Goal: Find specific page/section: Find specific page/section

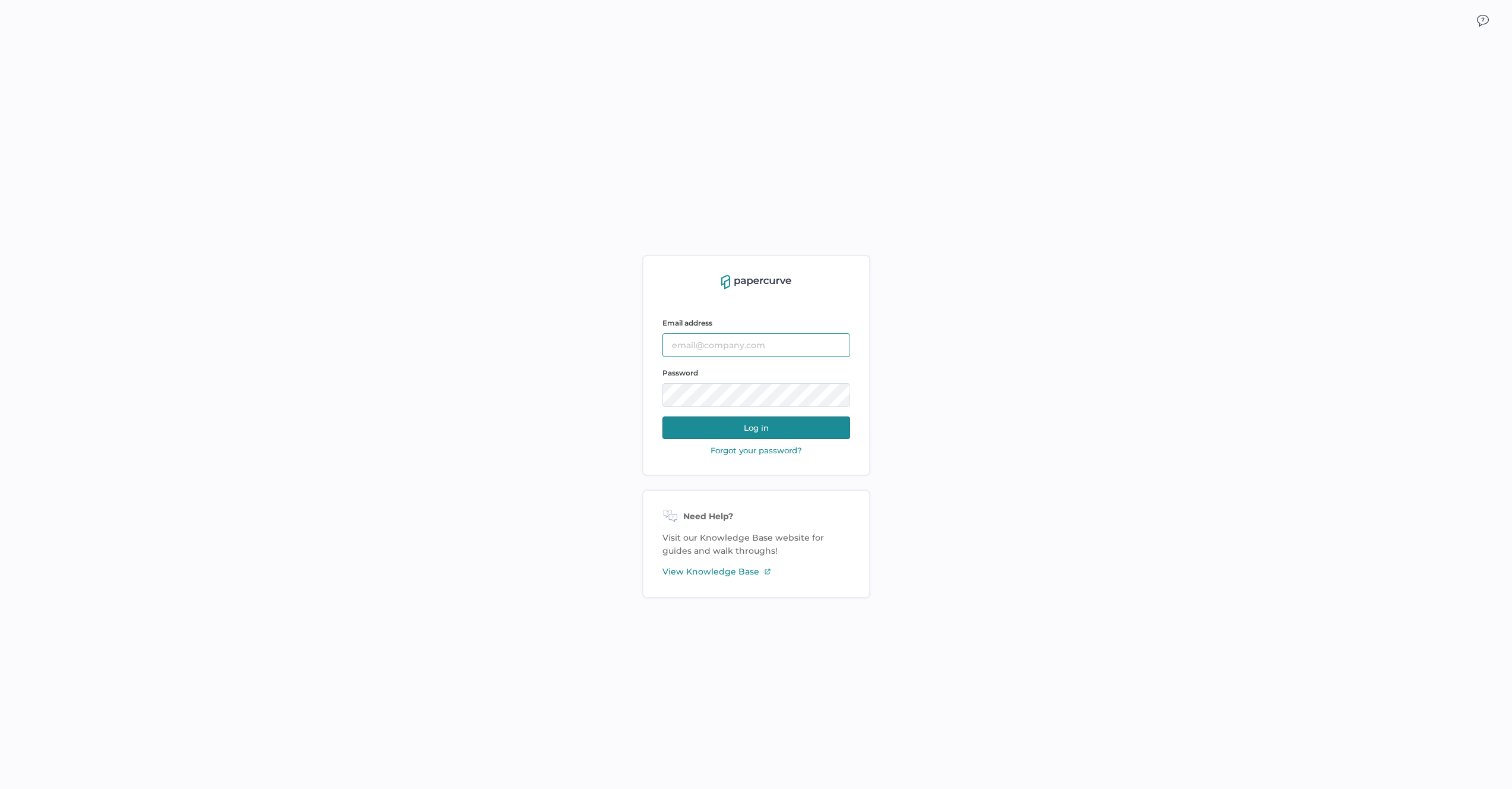
click at [734, 346] on input "text" at bounding box center [756, 345] width 187 height 23
type input "[PERSON_NAME][EMAIL_ADDRESS][PERSON_NAME][DOMAIN_NAME]"
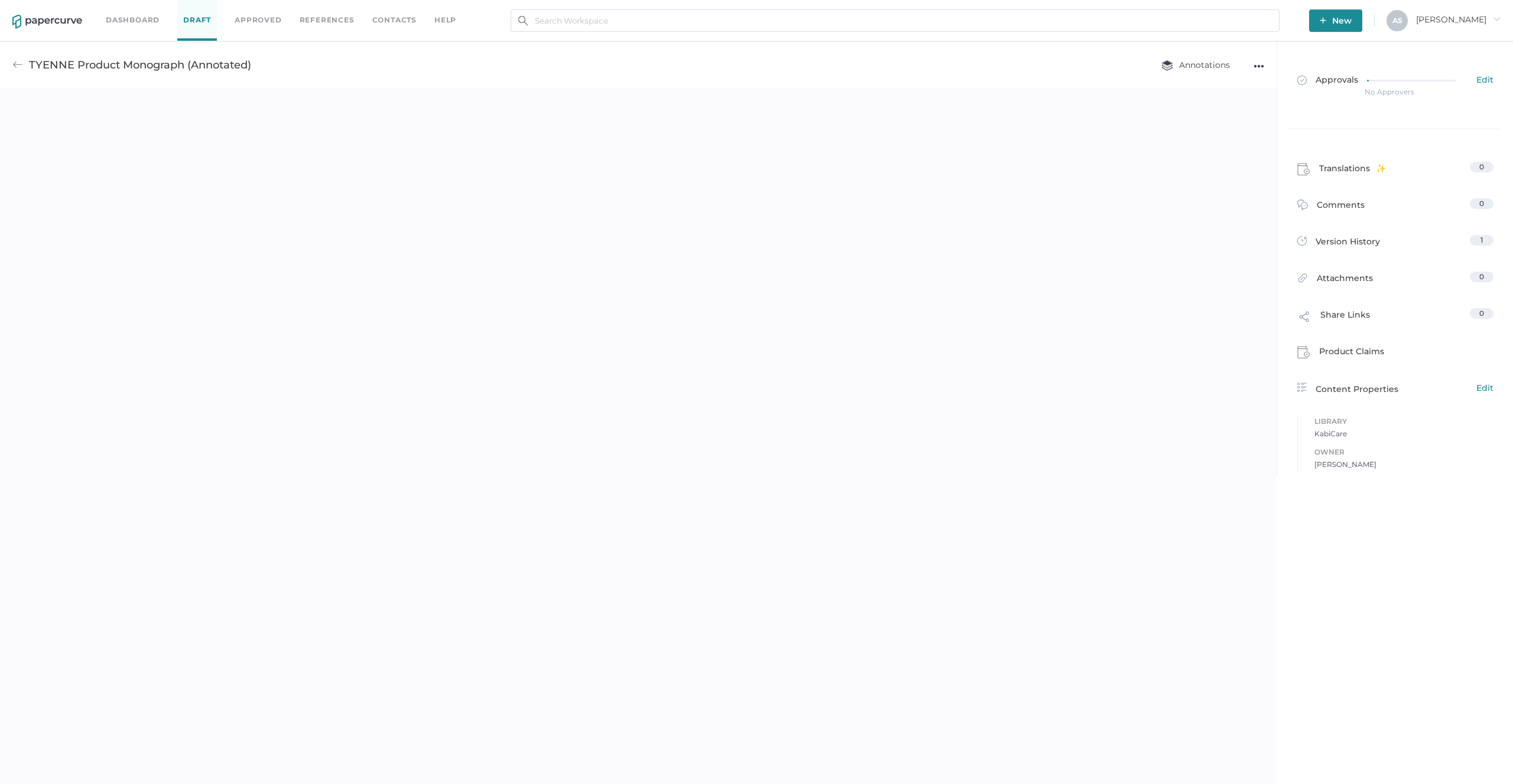
click at [252, 20] on link "Approved" at bounding box center [258, 20] width 47 height 13
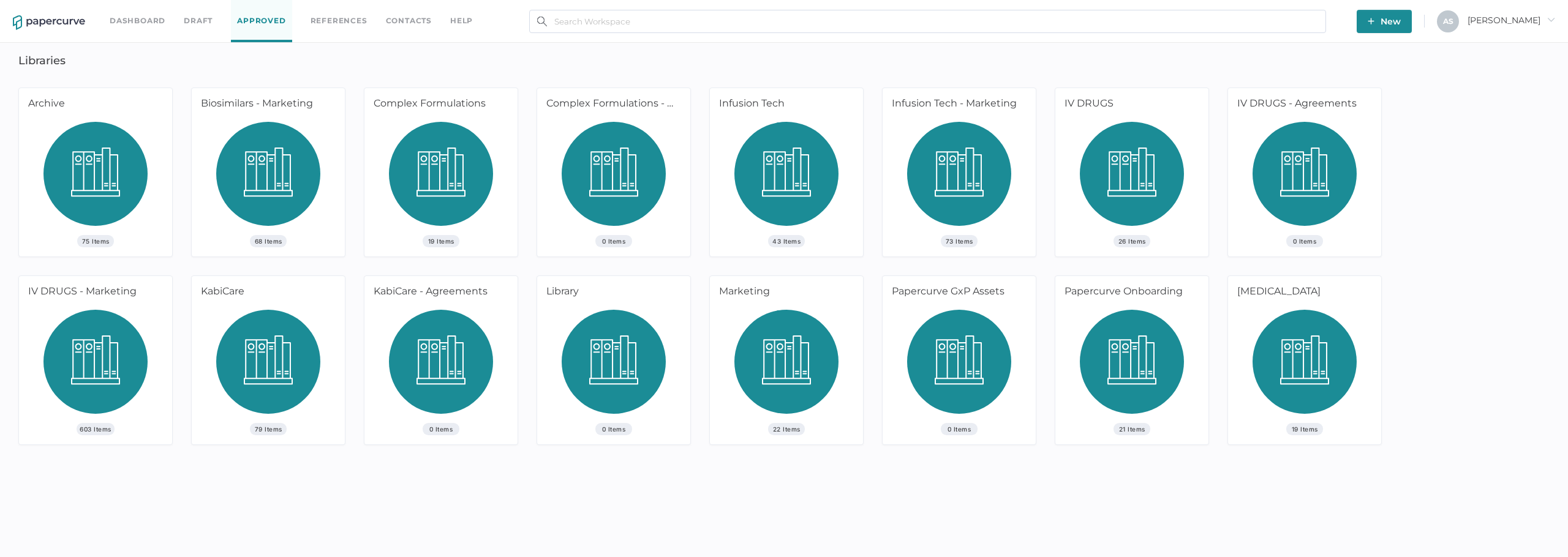
click at [148, 403] on div "603 Items" at bounding box center [96, 377] width 154 height 135
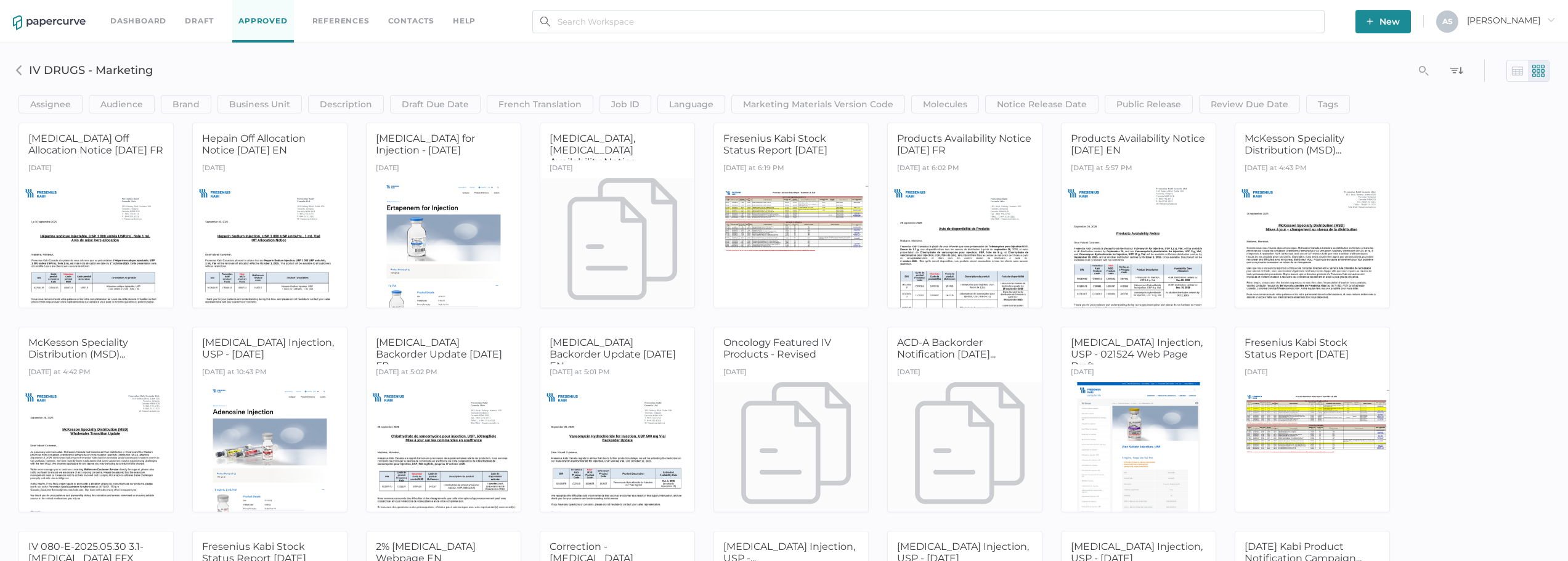
click at [21, 69] on img at bounding box center [19, 70] width 10 height 10
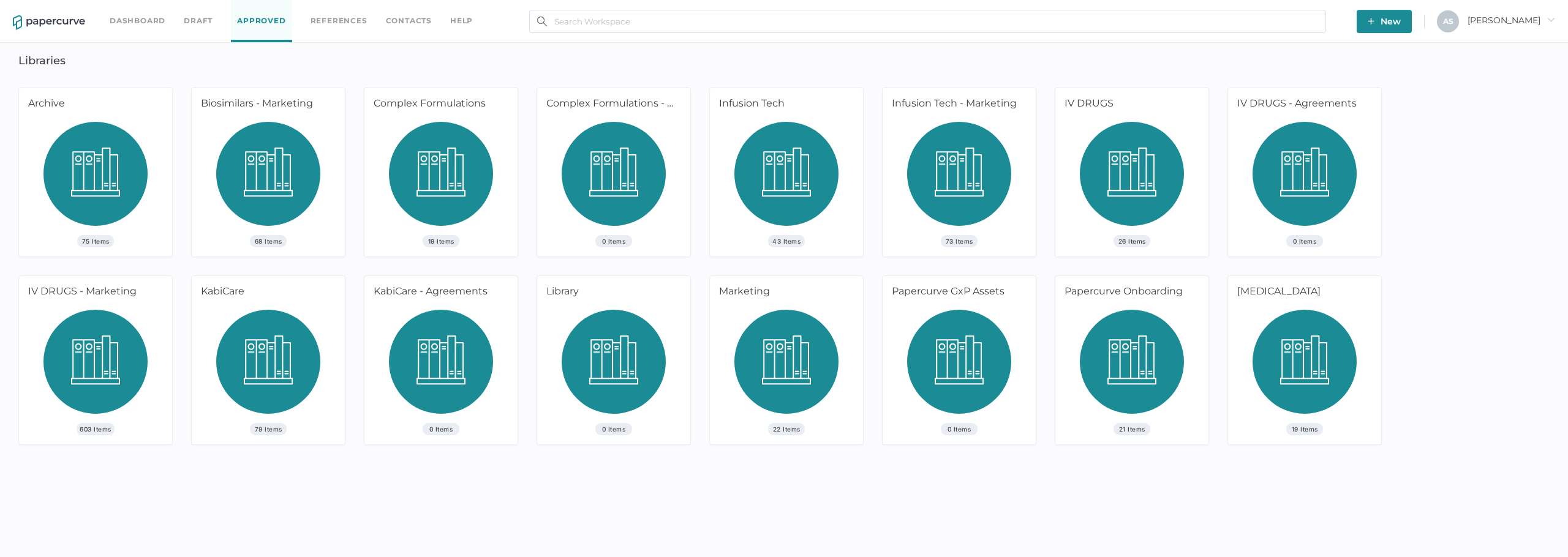
click at [101, 405] on img at bounding box center [96, 366] width 104 height 113
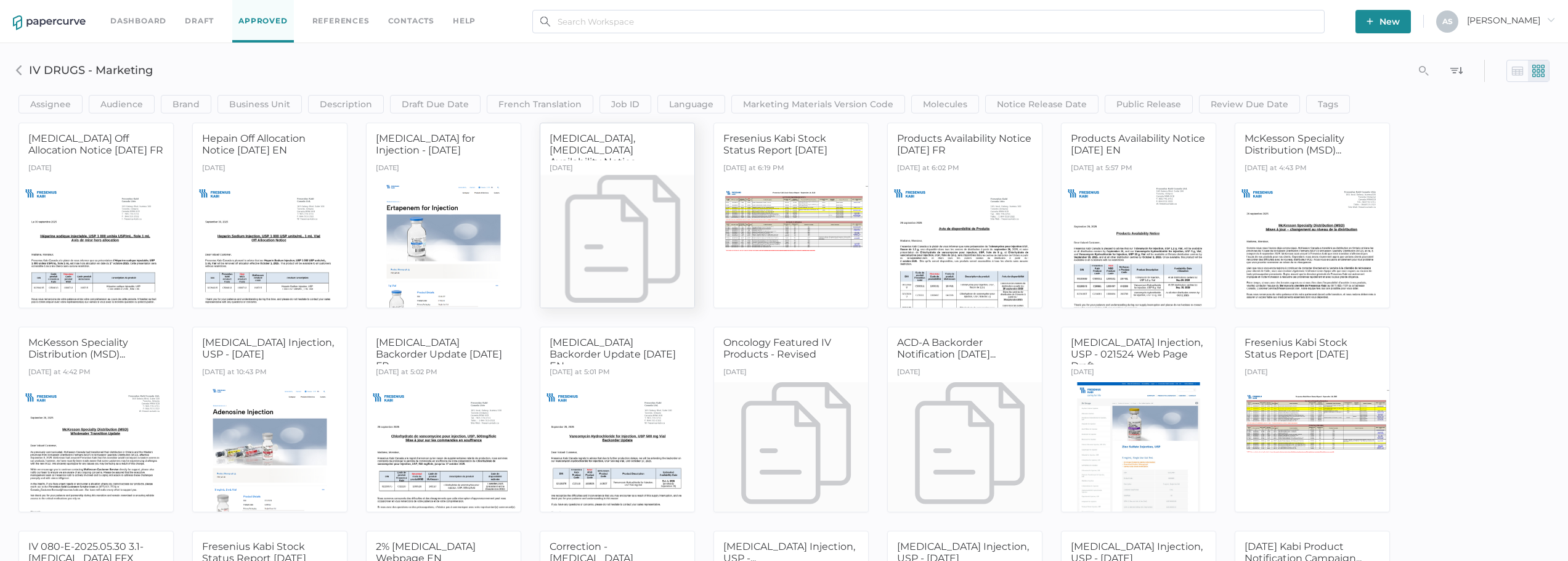
click at [662, 186] on div at bounding box center [617, 242] width 162 height 136
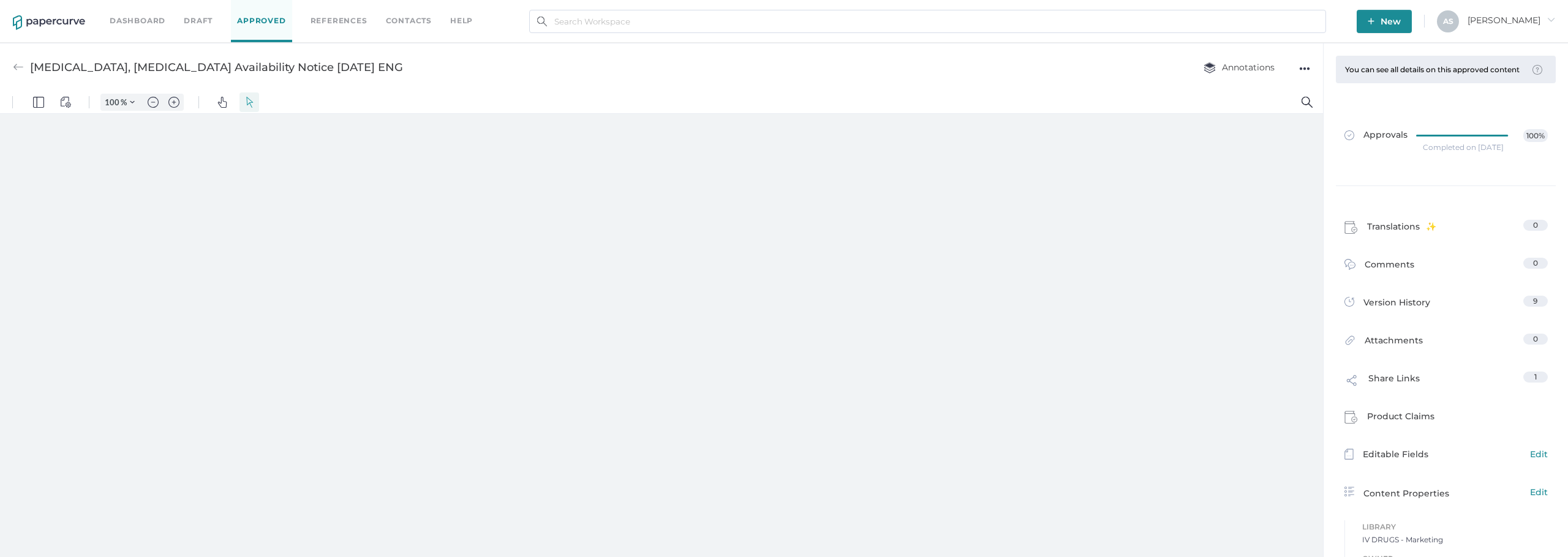
type input "181"
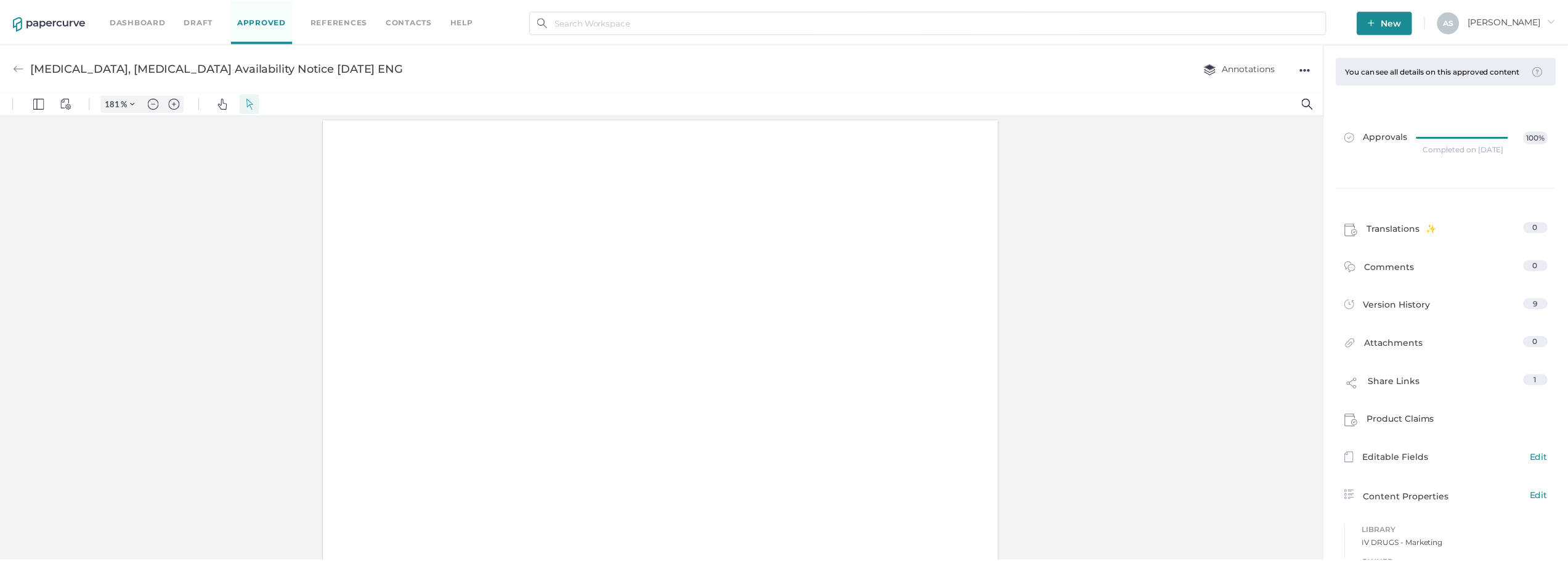
scroll to position [2, 0]
click at [17, 68] on img at bounding box center [17, 67] width 11 height 11
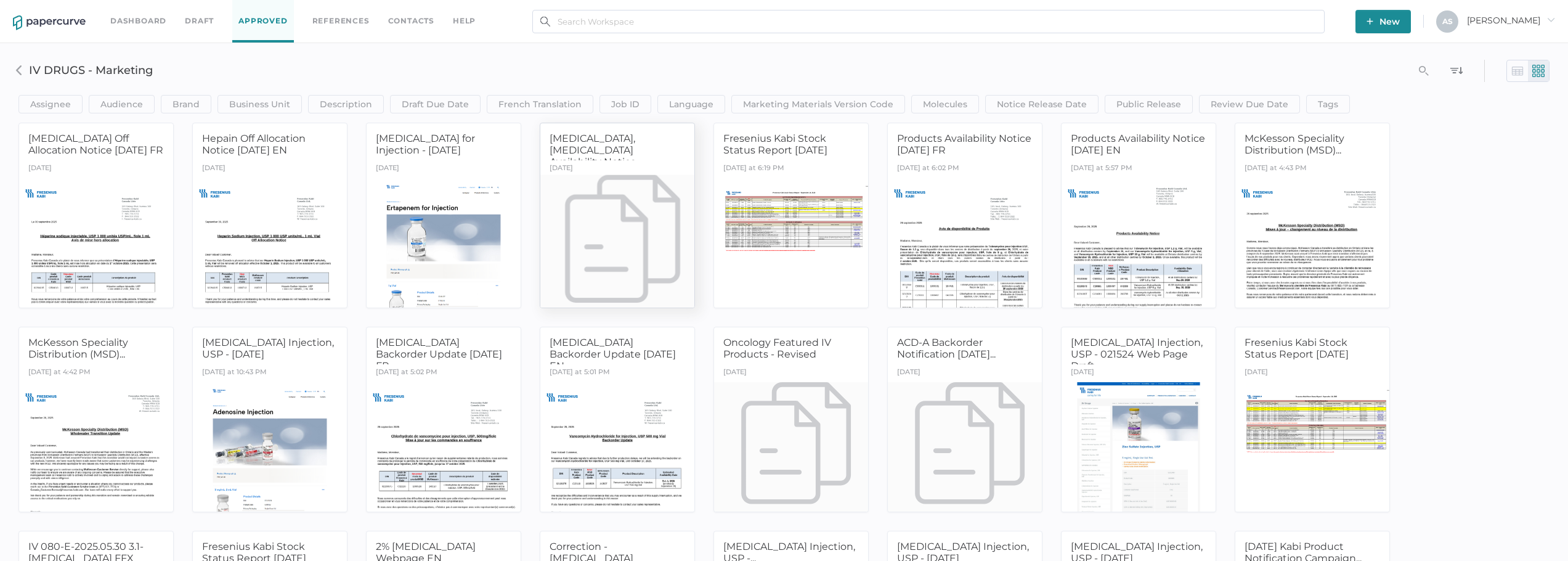
click at [624, 185] on div at bounding box center [617, 242] width 162 height 136
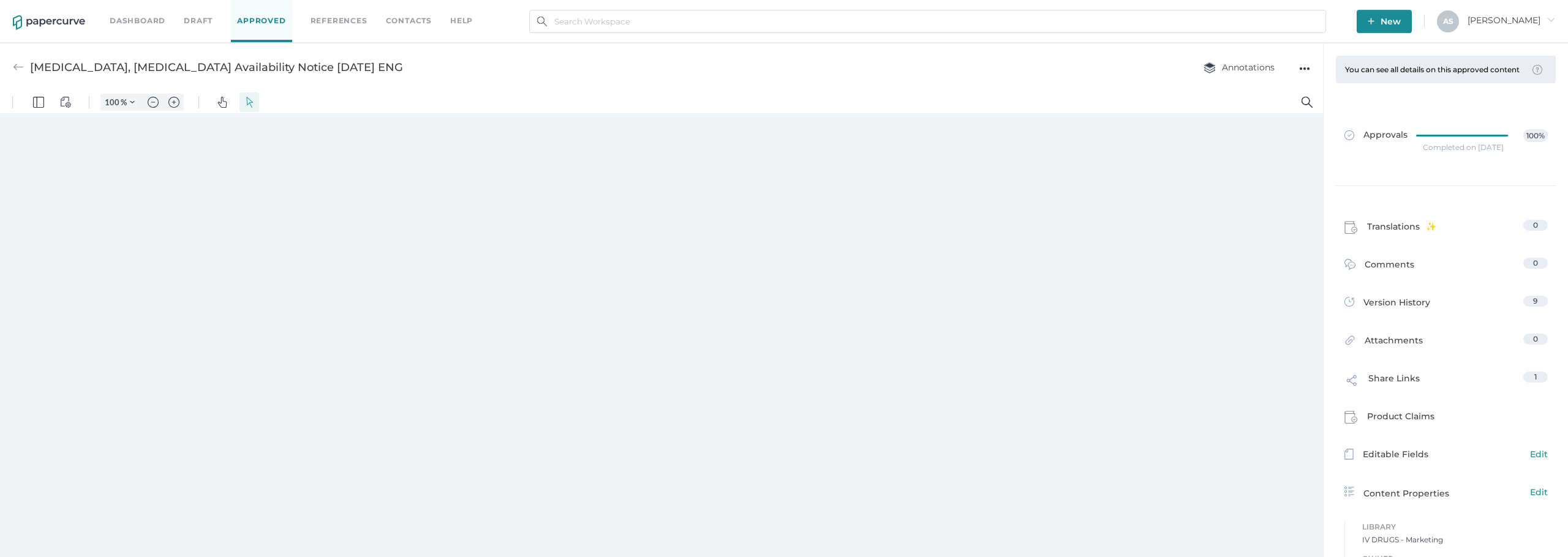
type input "181"
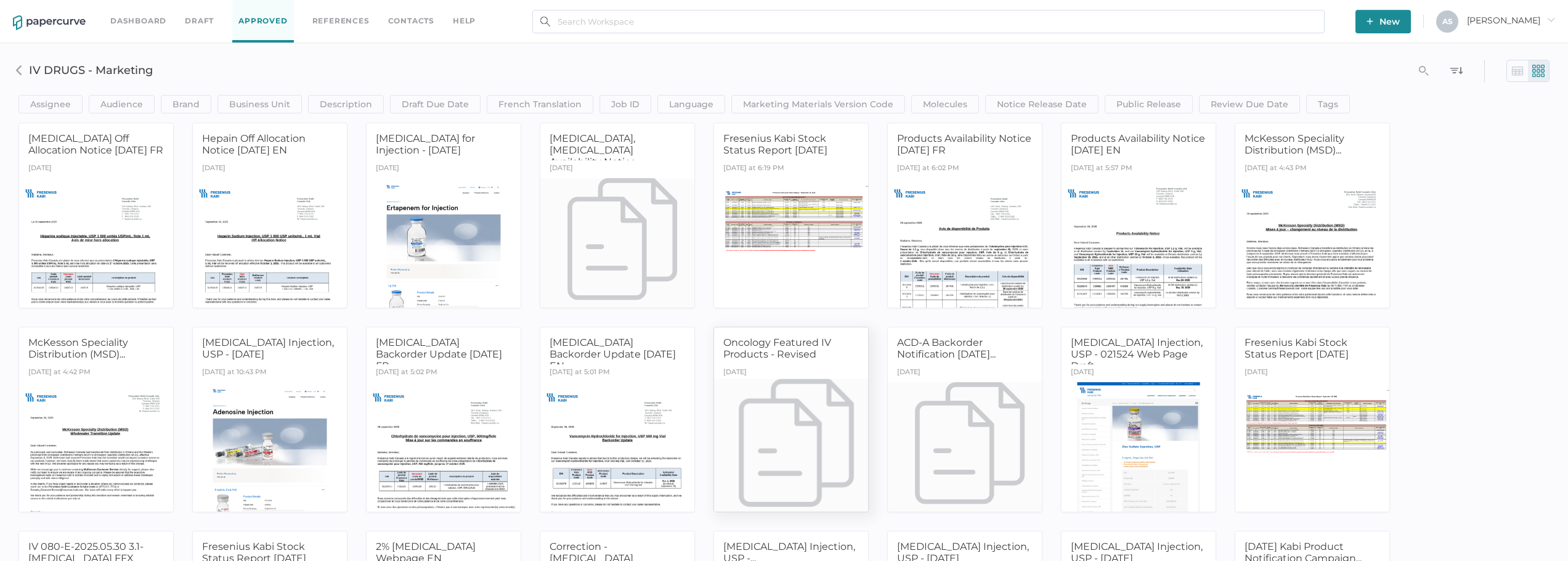
click at [829, 426] on div at bounding box center [791, 446] width 162 height 136
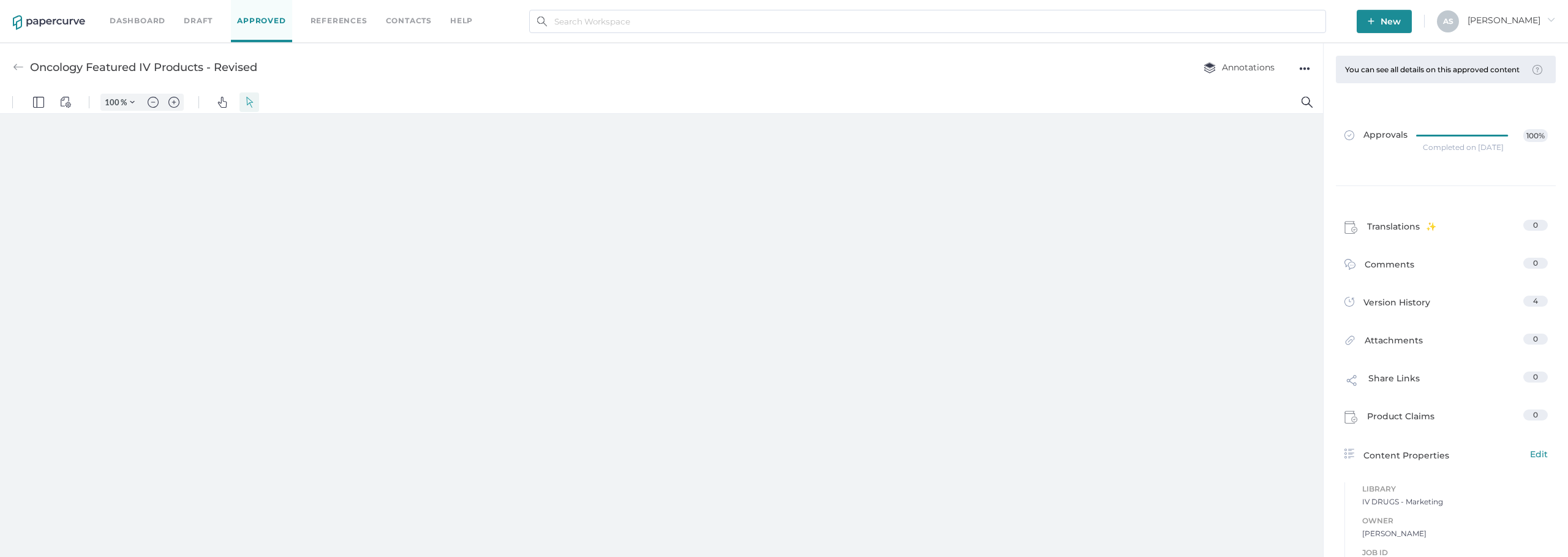
type input "181"
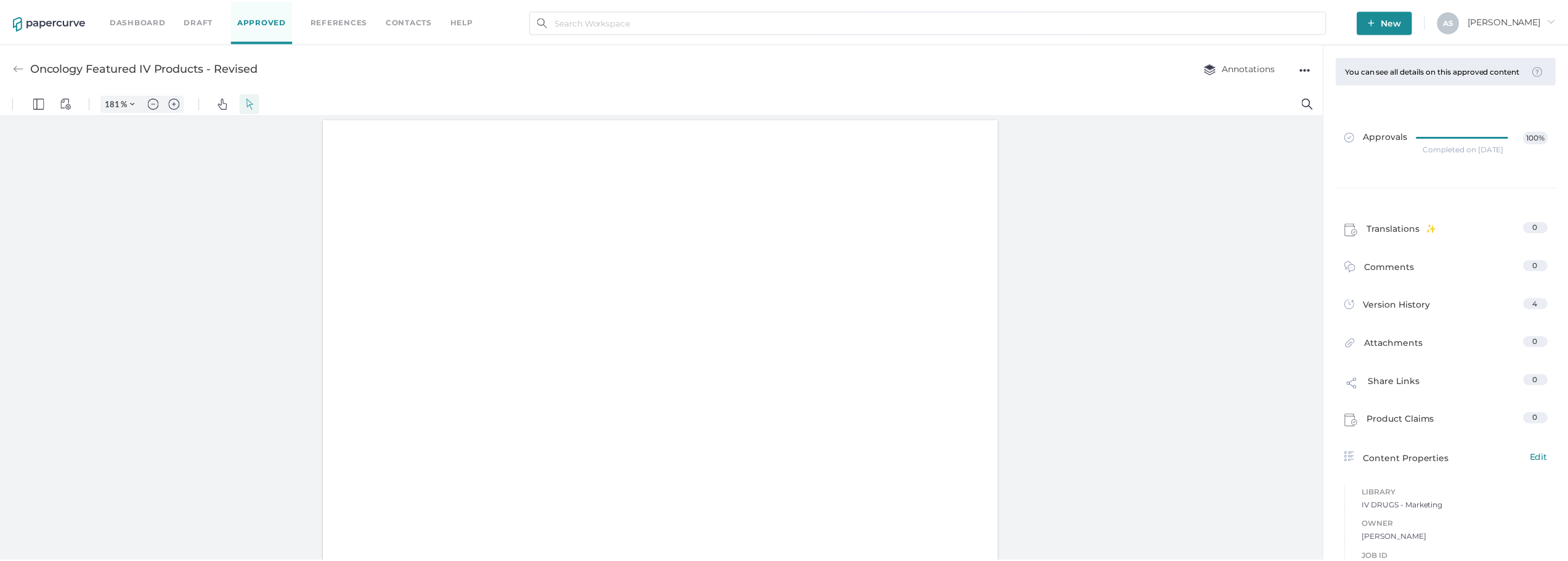
scroll to position [2, 0]
click at [17, 66] on img at bounding box center [17, 67] width 11 height 11
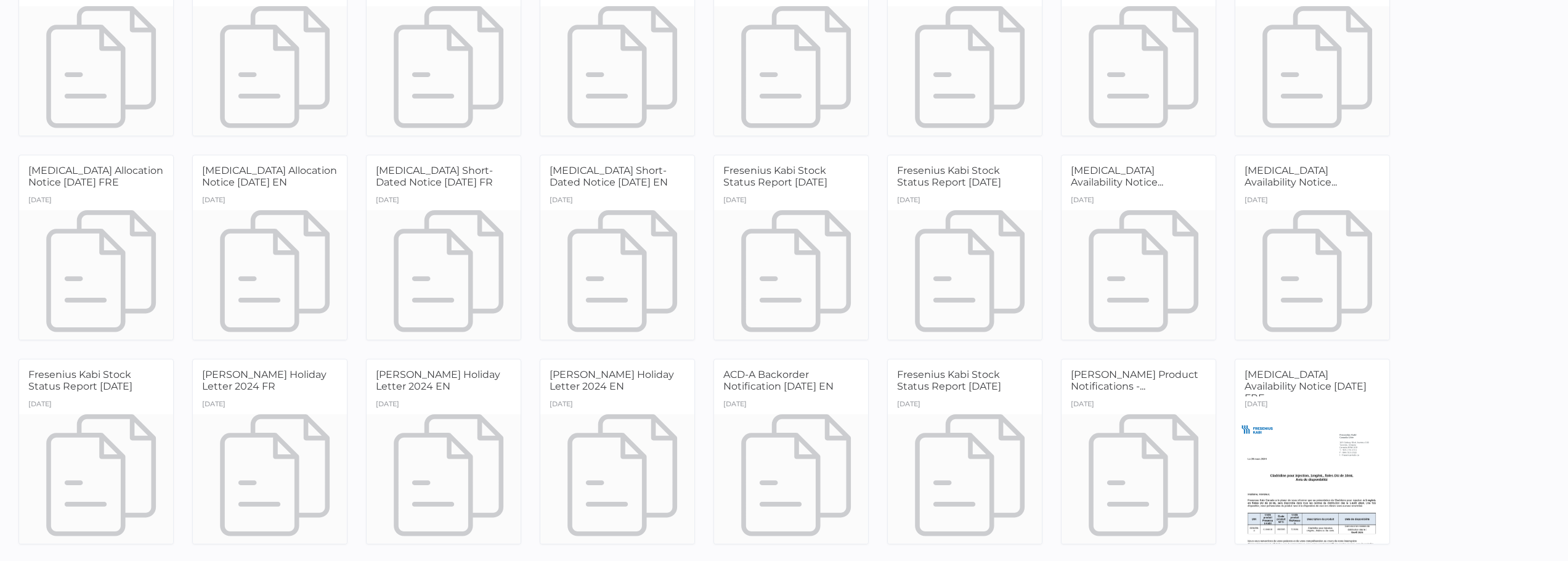
scroll to position [7218, 0]
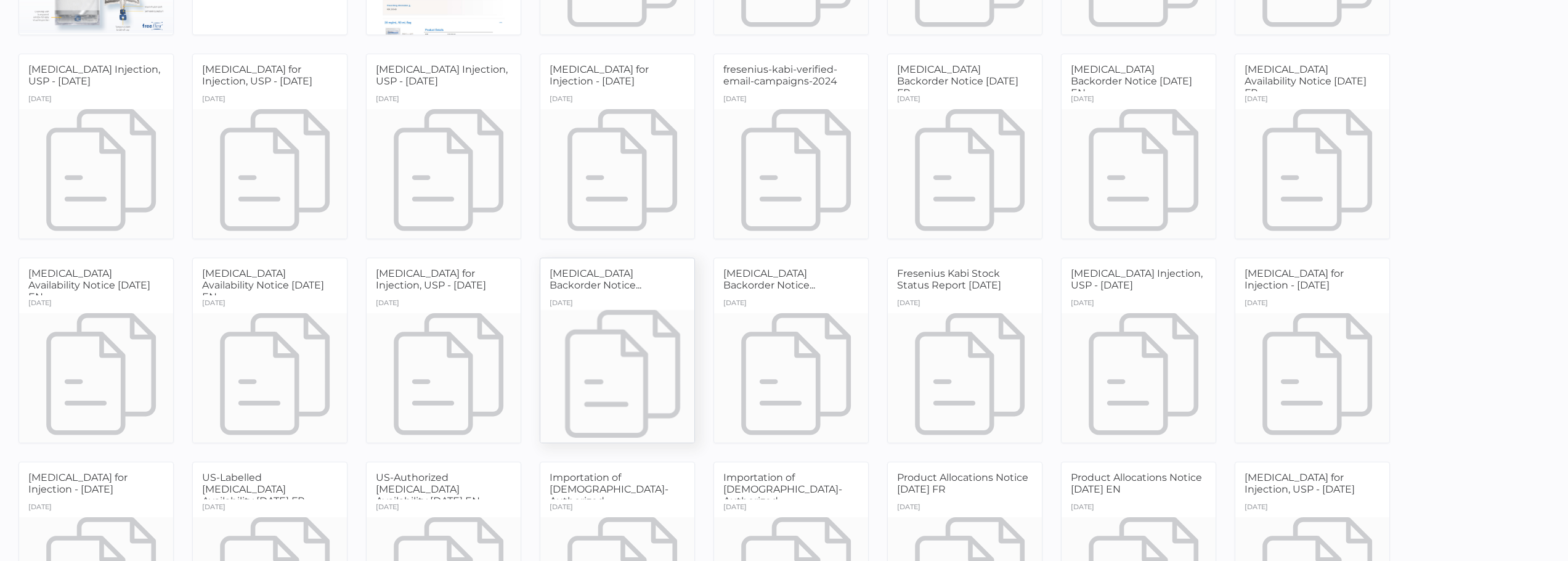
scroll to position [901, 0]
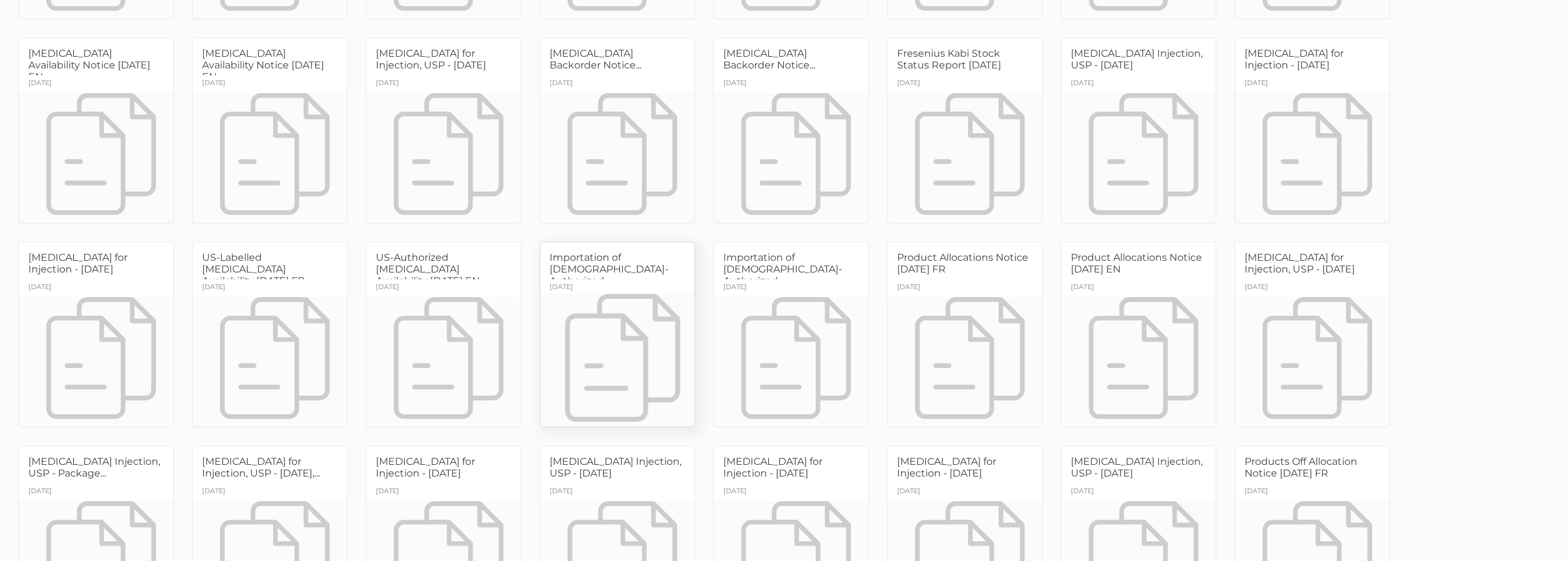
click at [609, 325] on div at bounding box center [617, 362] width 162 height 136
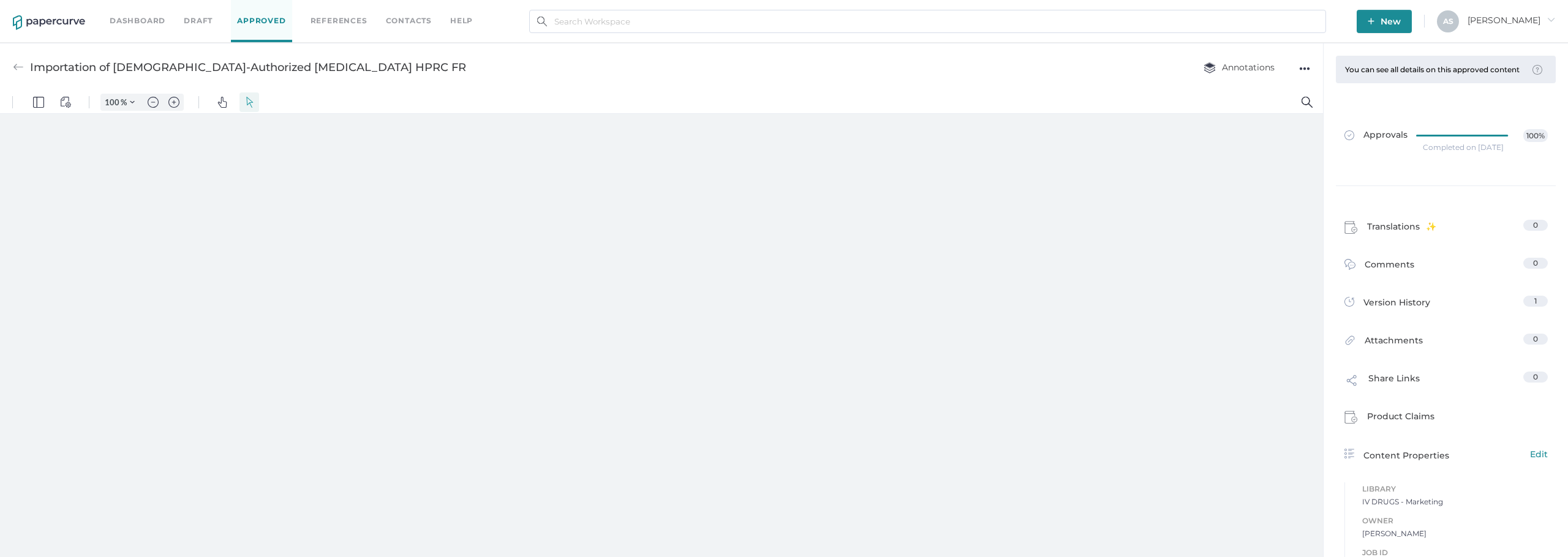
type input "181"
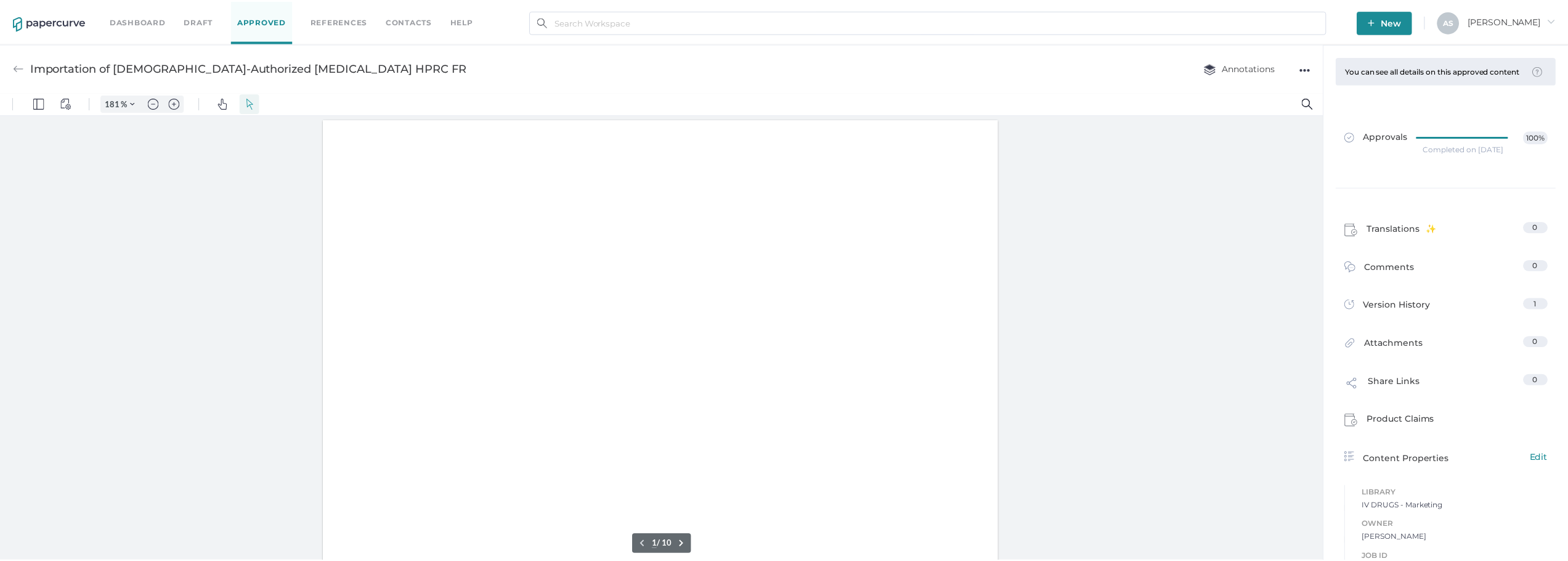
scroll to position [2, 0]
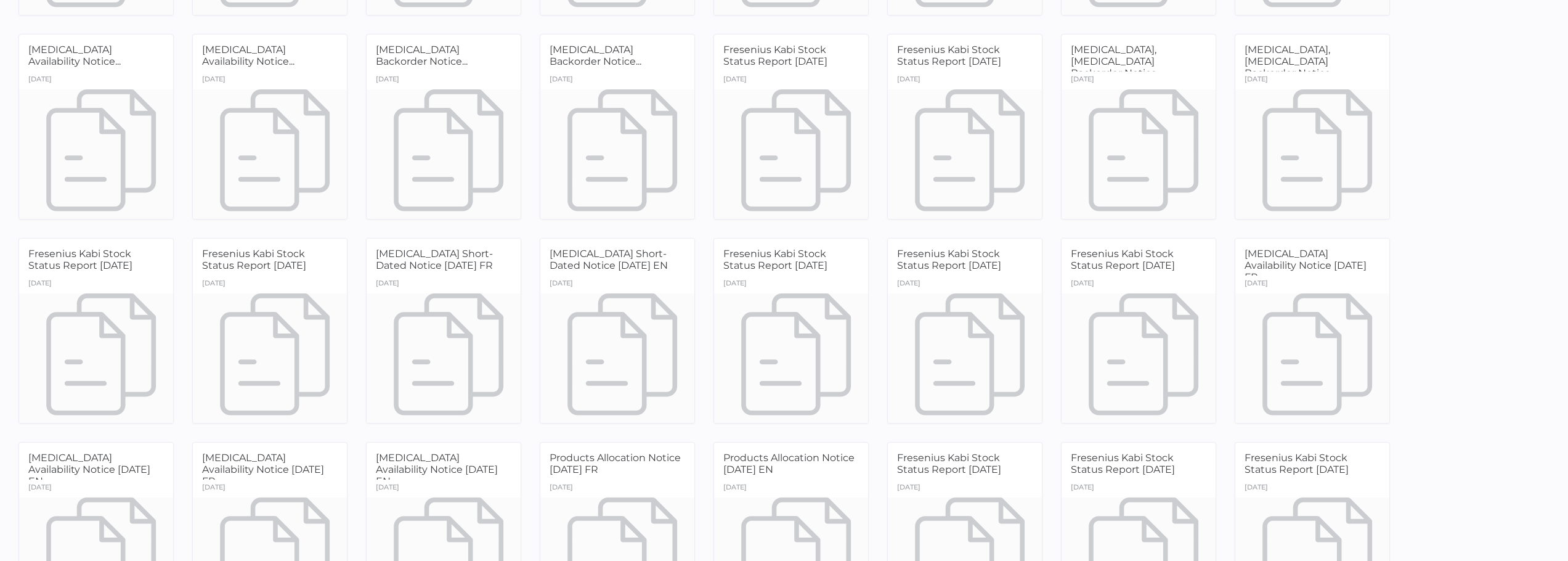
scroll to position [6310, 0]
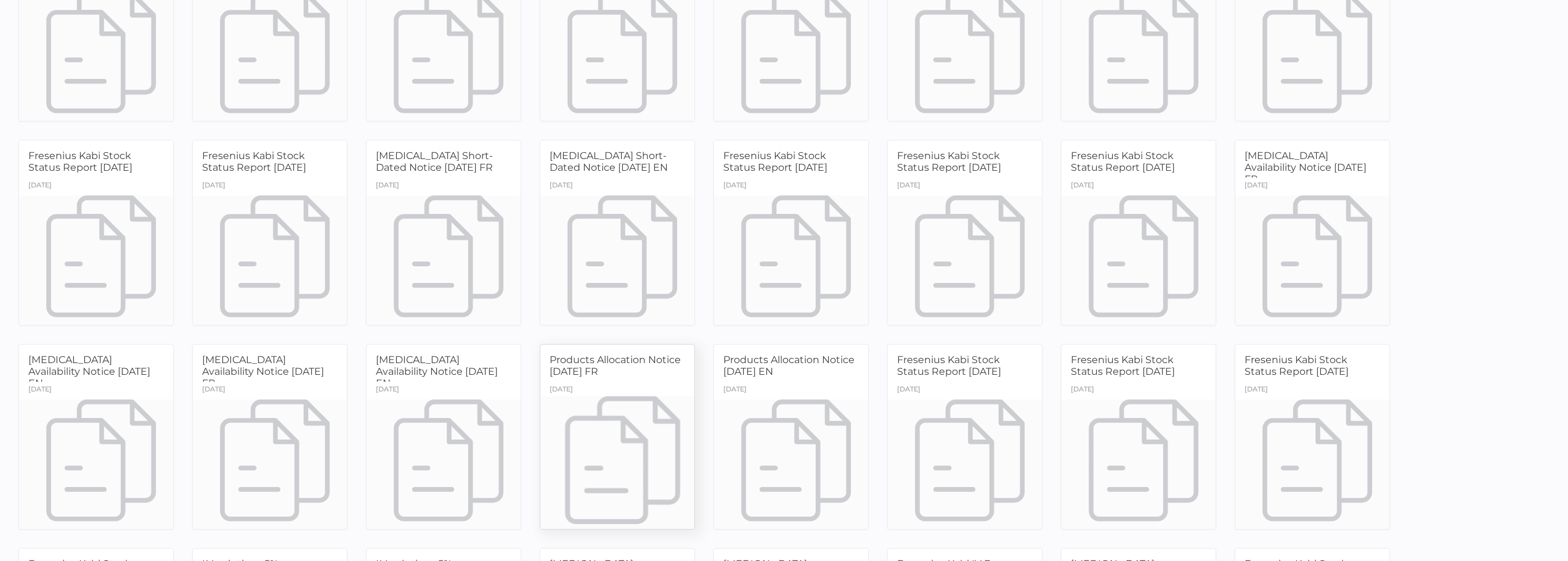
click at [674, 423] on div at bounding box center [617, 464] width 162 height 136
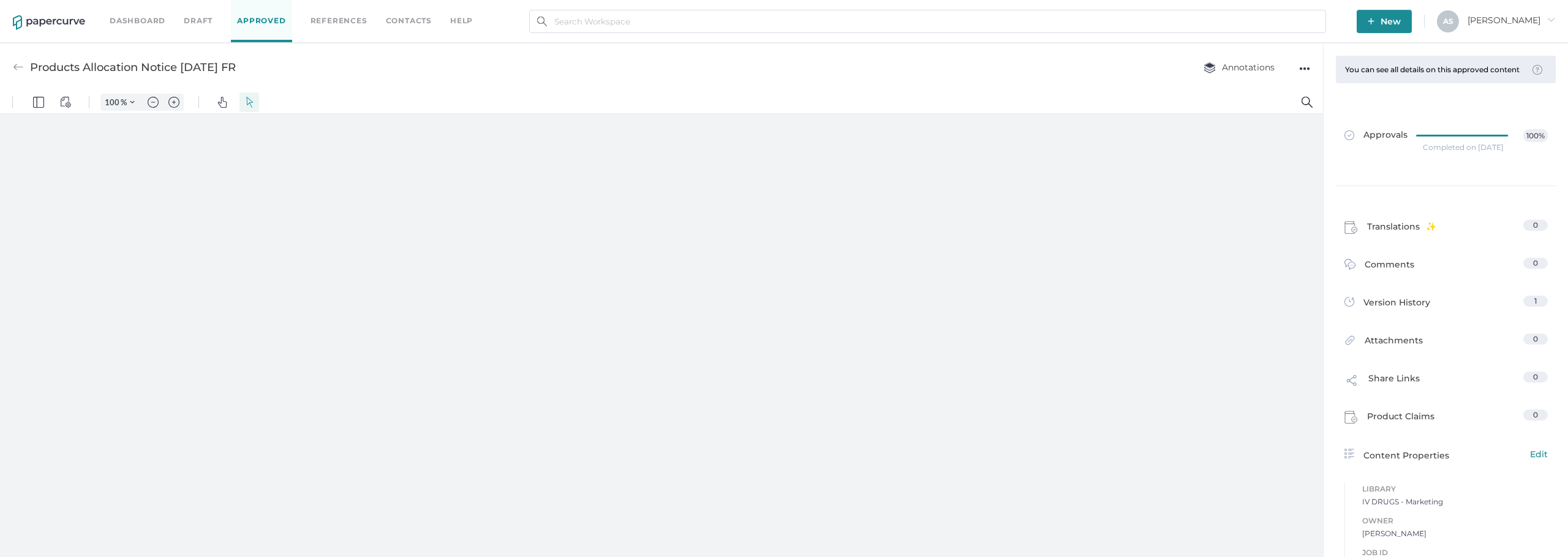
type input "181"
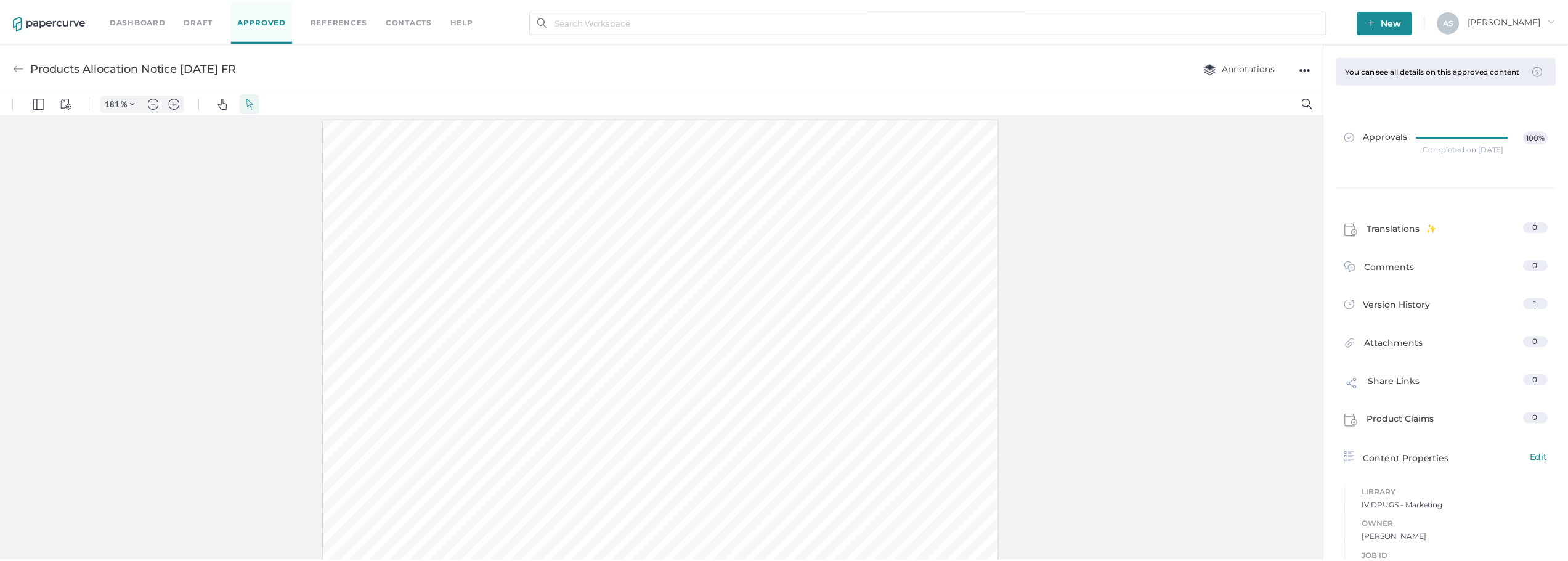
scroll to position [2, 0]
click at [23, 70] on img at bounding box center [17, 67] width 11 height 11
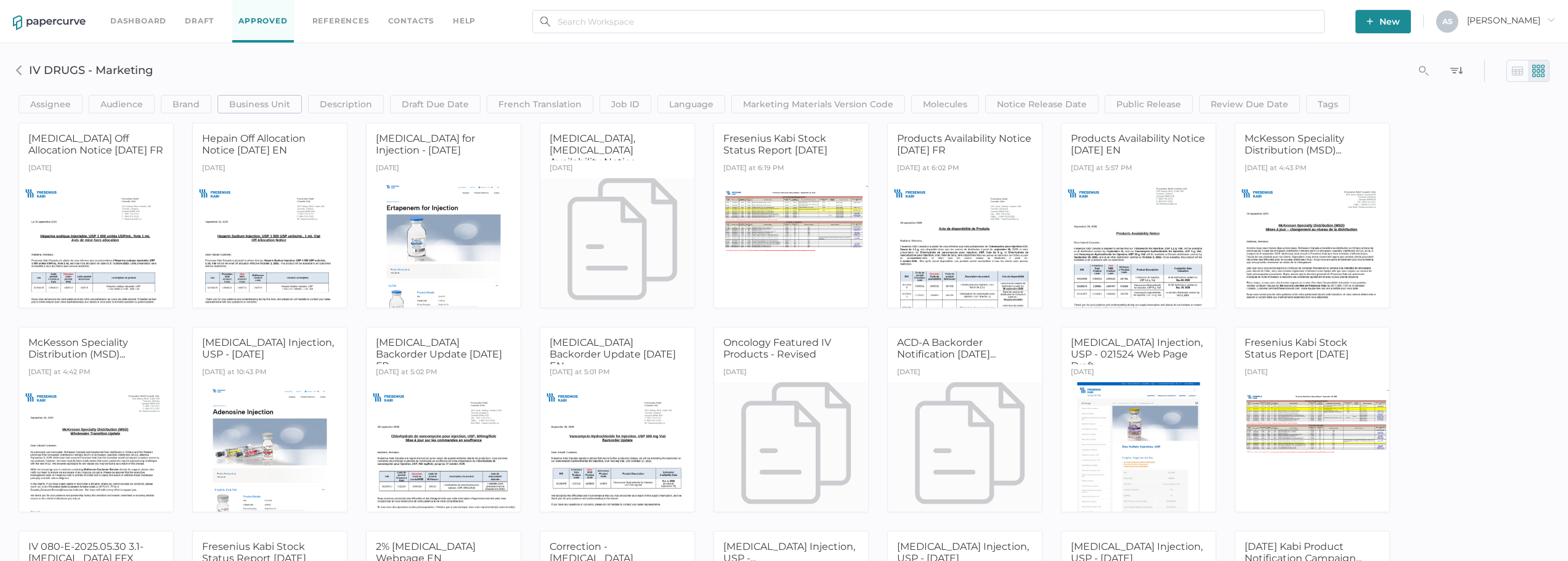
click at [267, 100] on span "Business Unit" at bounding box center [259, 104] width 61 height 18
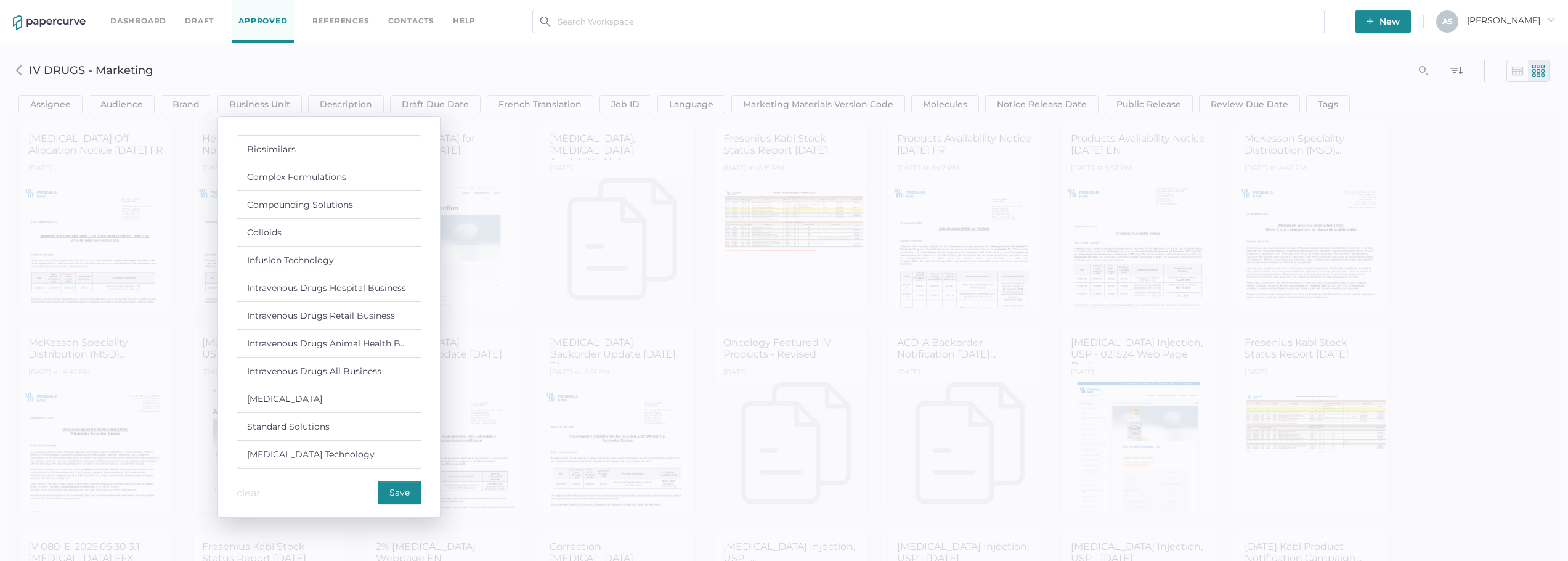
click at [300, 151] on div "Biosimilars" at bounding box center [329, 149] width 185 height 28
click at [398, 489] on span "Save" at bounding box center [399, 492] width 20 height 22
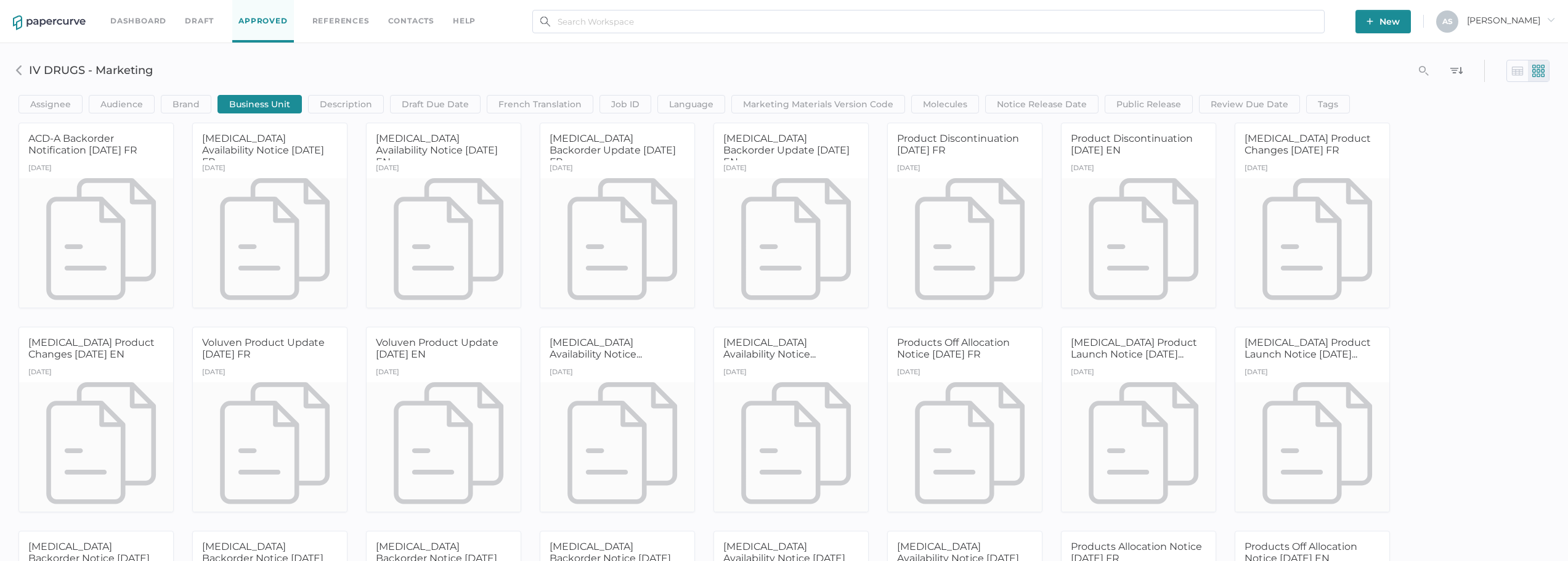
click at [557, 73] on h3 "IV DRUGS - Marketing" at bounding box center [553, 70] width 1047 height 14
click at [15, 68] on img at bounding box center [19, 70] width 10 height 10
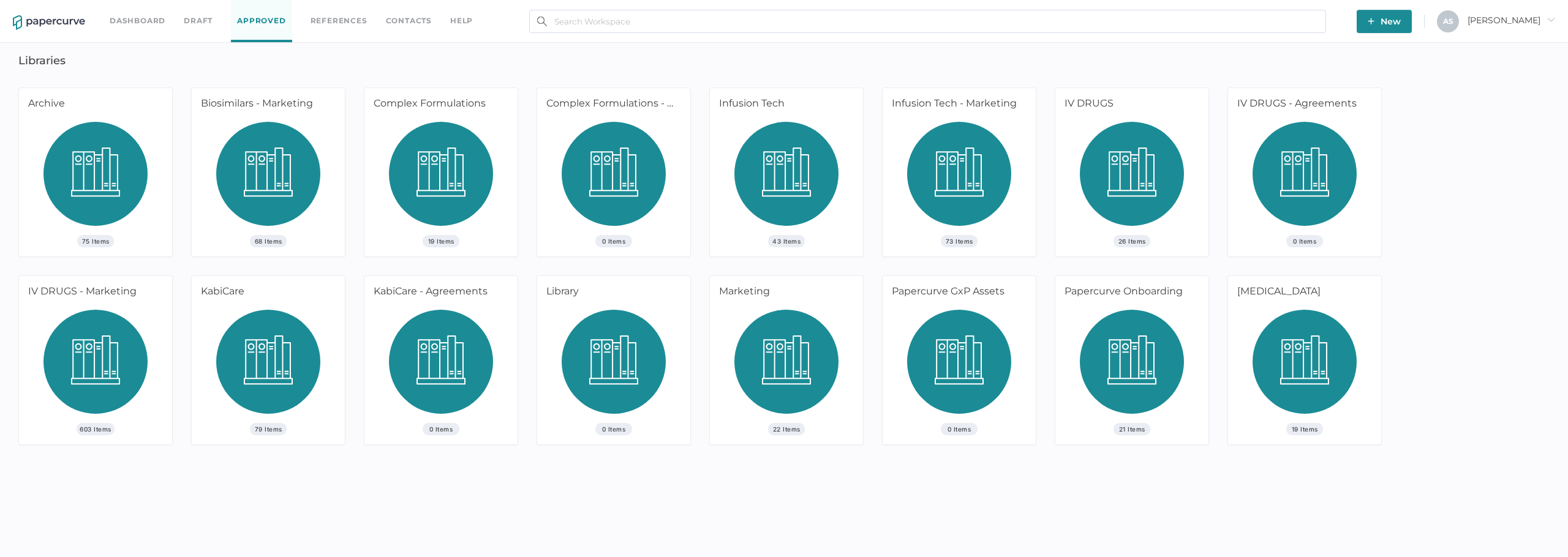
click at [381, 487] on div "Dashboard Draft Approved References Contacts help New A S Antonio arrow_right L…" at bounding box center [784, 278] width 1568 height 557
click at [733, 173] on div "43 Items" at bounding box center [786, 189] width 154 height 135
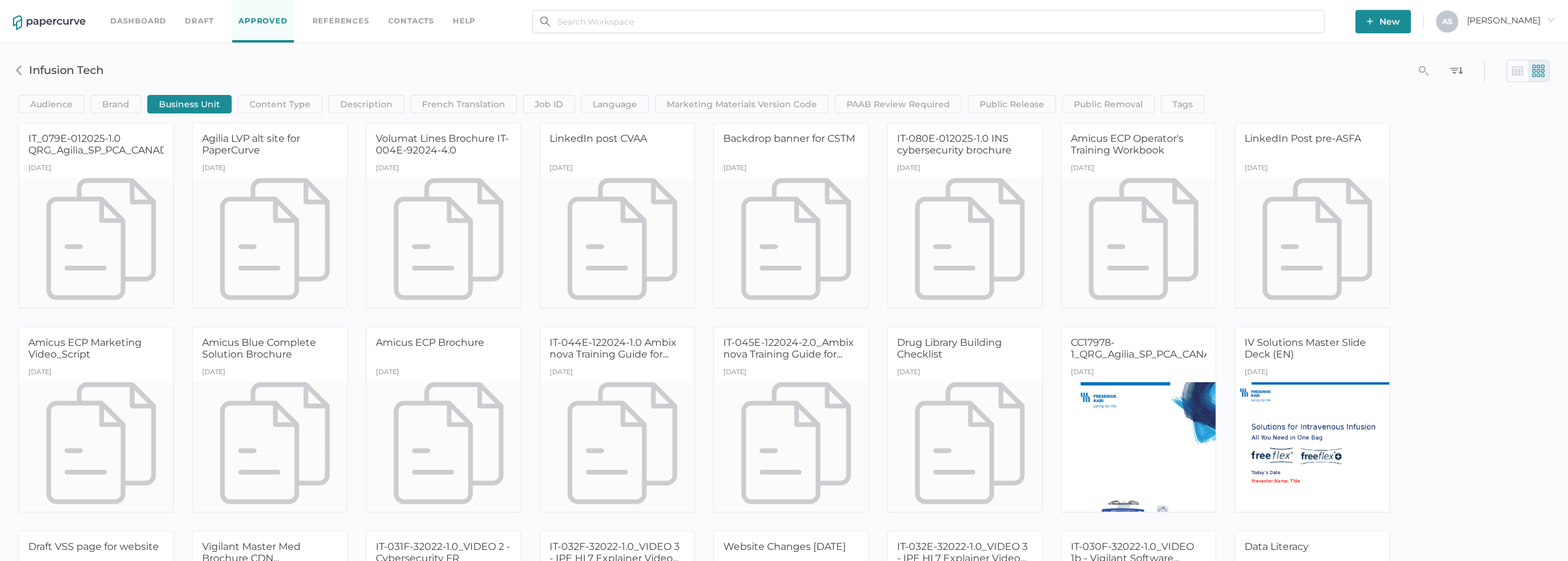
click at [19, 71] on img at bounding box center [19, 70] width 10 height 10
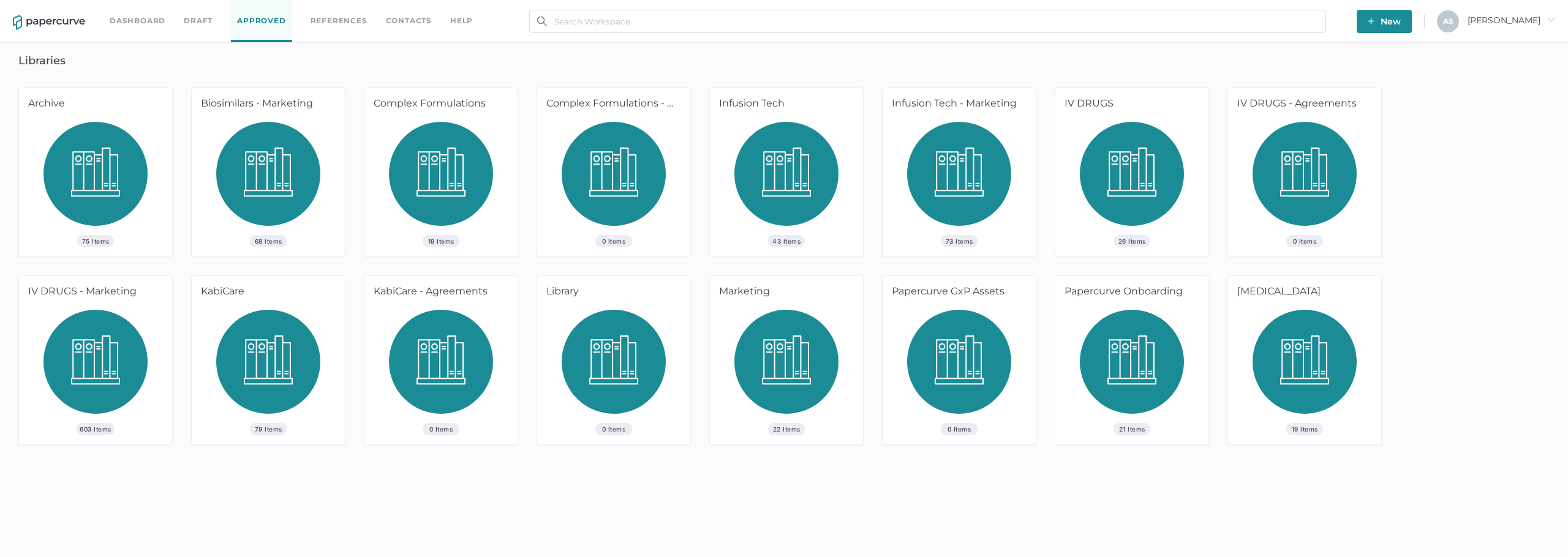
click at [71, 357] on img at bounding box center [96, 366] width 104 height 113
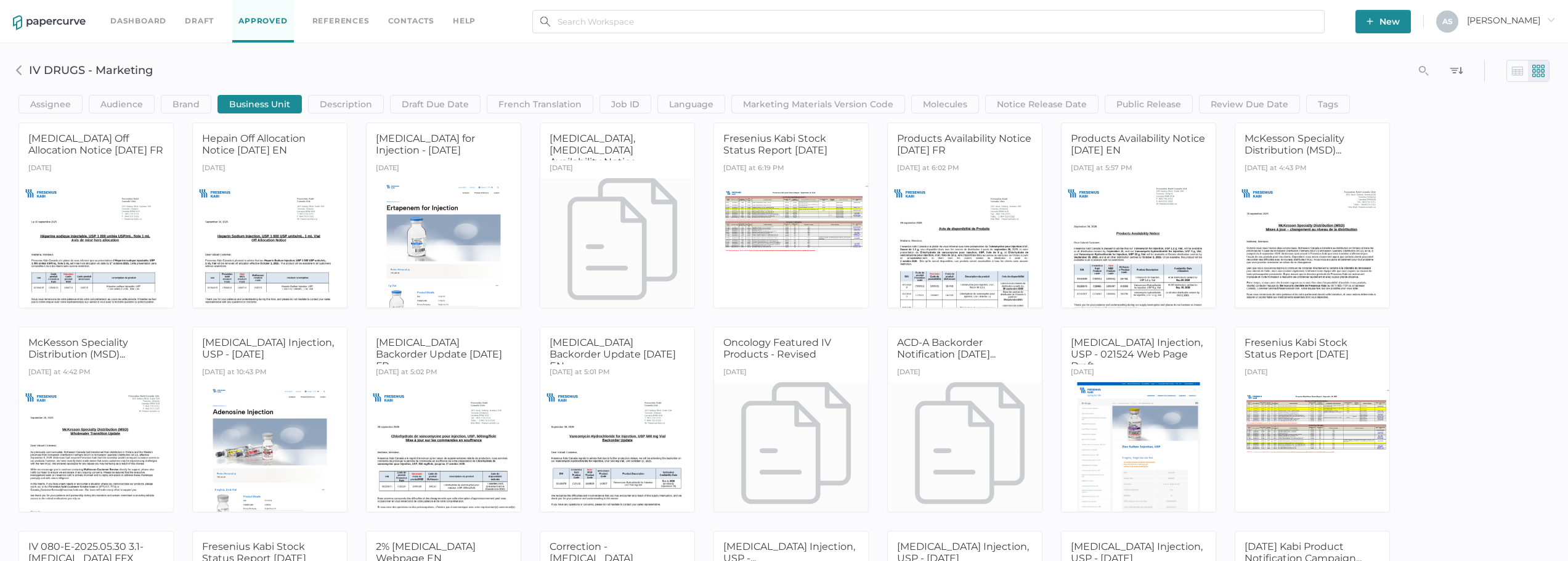
click at [292, 103] on div "Business Unit" at bounding box center [259, 104] width 85 height 18
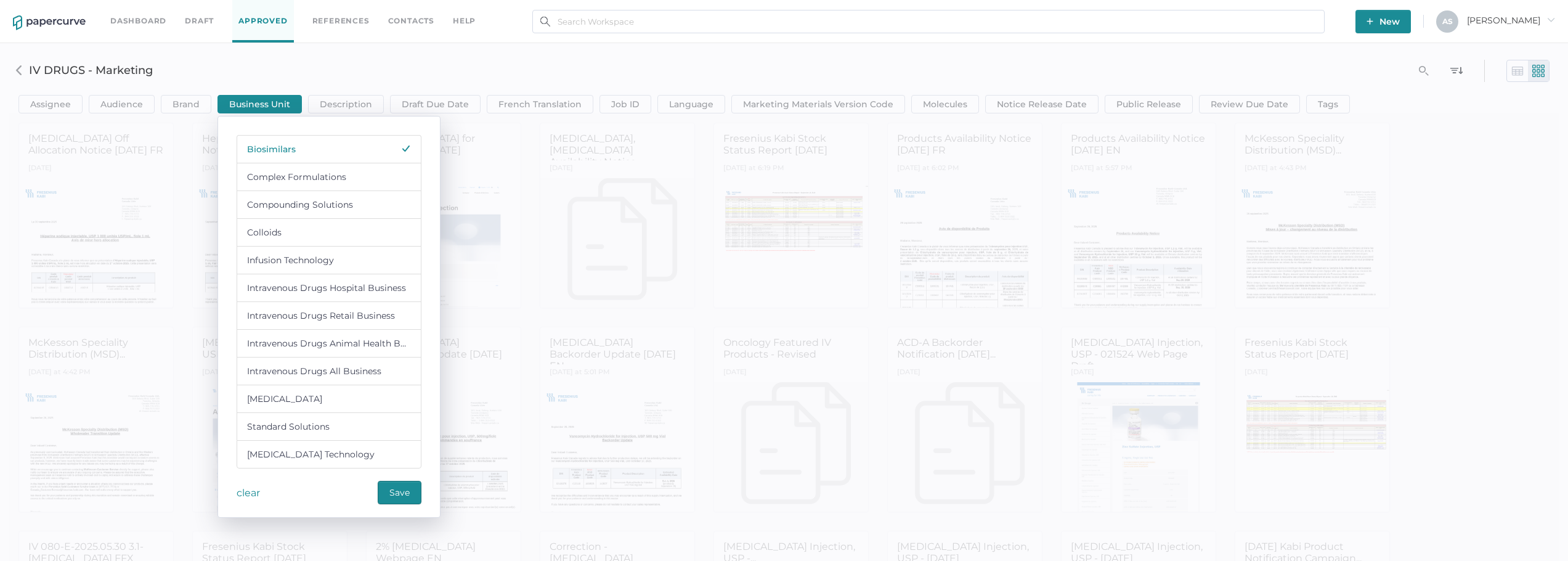
click at [252, 493] on div "clear" at bounding box center [252, 493] width 29 height 24
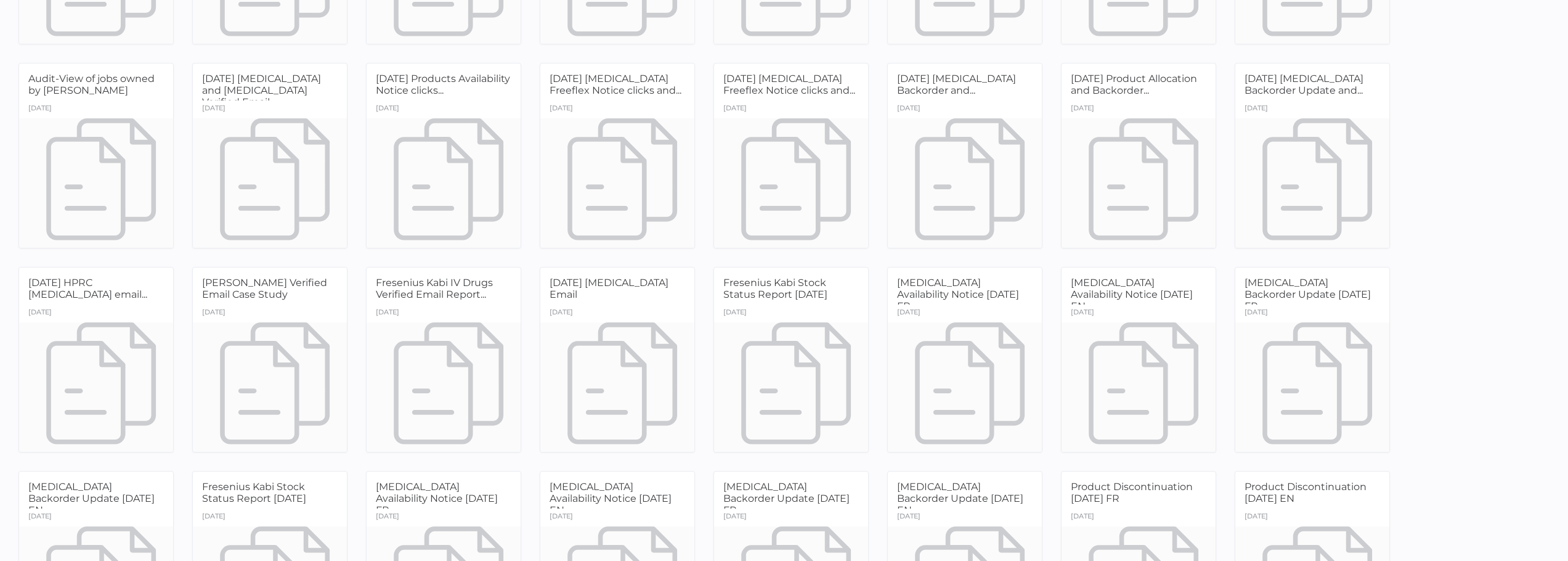
scroll to position [11894, 0]
click at [462, 387] on div at bounding box center [444, 391] width 162 height 136
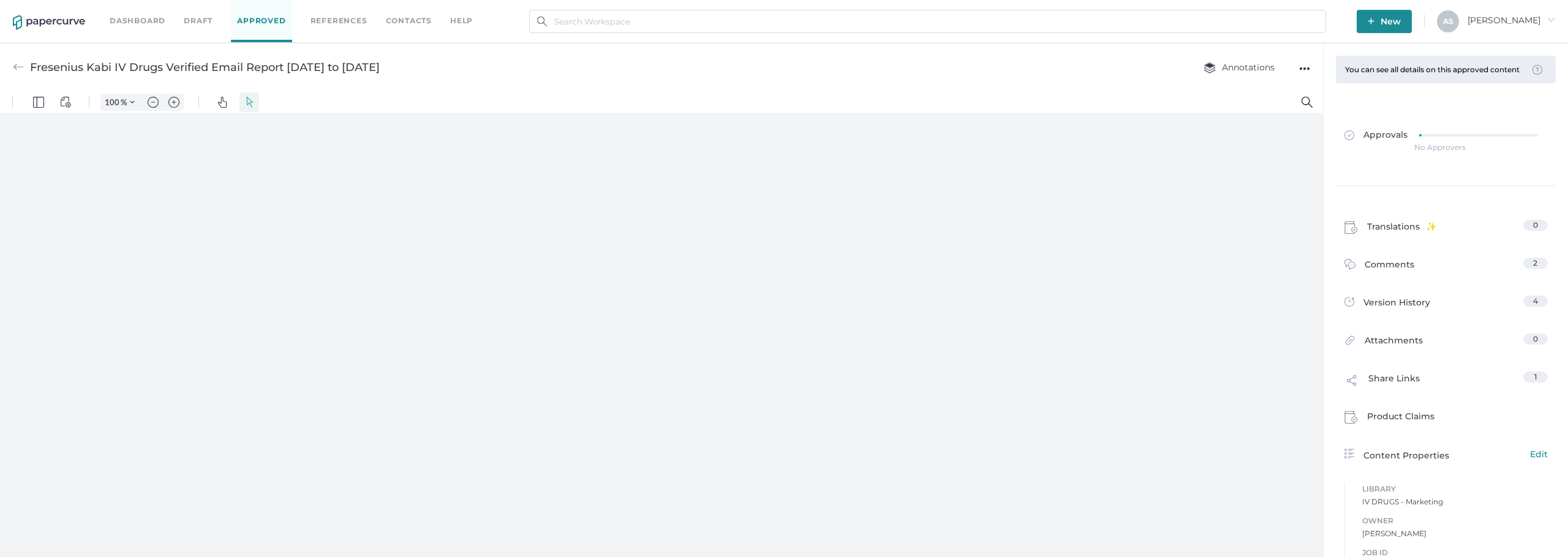
type input "181"
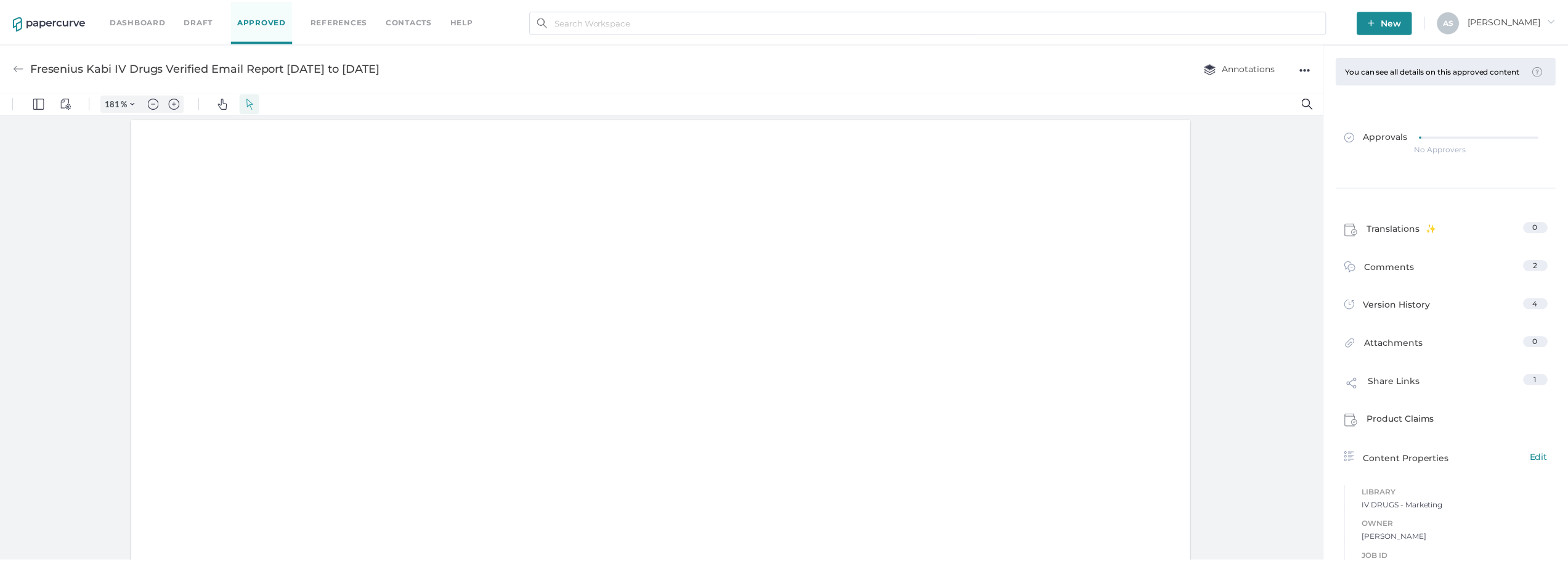
scroll to position [1, 0]
click at [16, 66] on img at bounding box center [17, 67] width 11 height 11
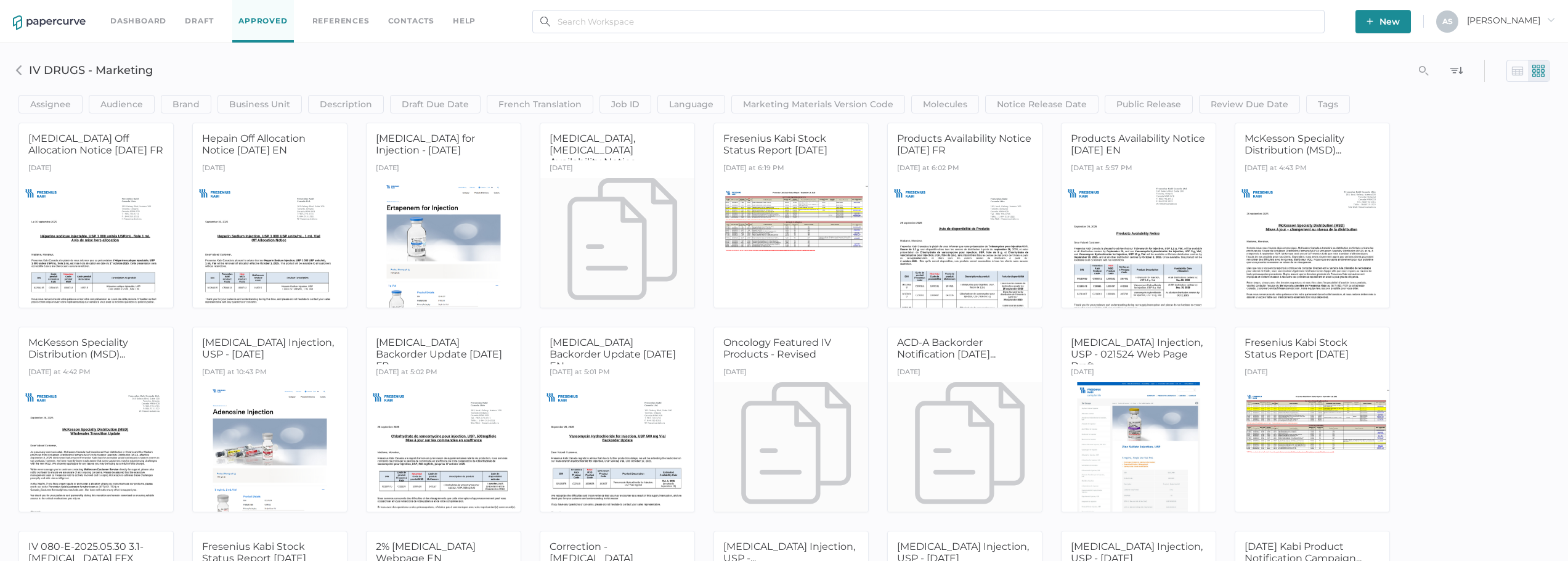
click at [19, 73] on img at bounding box center [19, 70] width 10 height 10
